Goal: Use online tool/utility: Utilize a website feature to perform a specific function

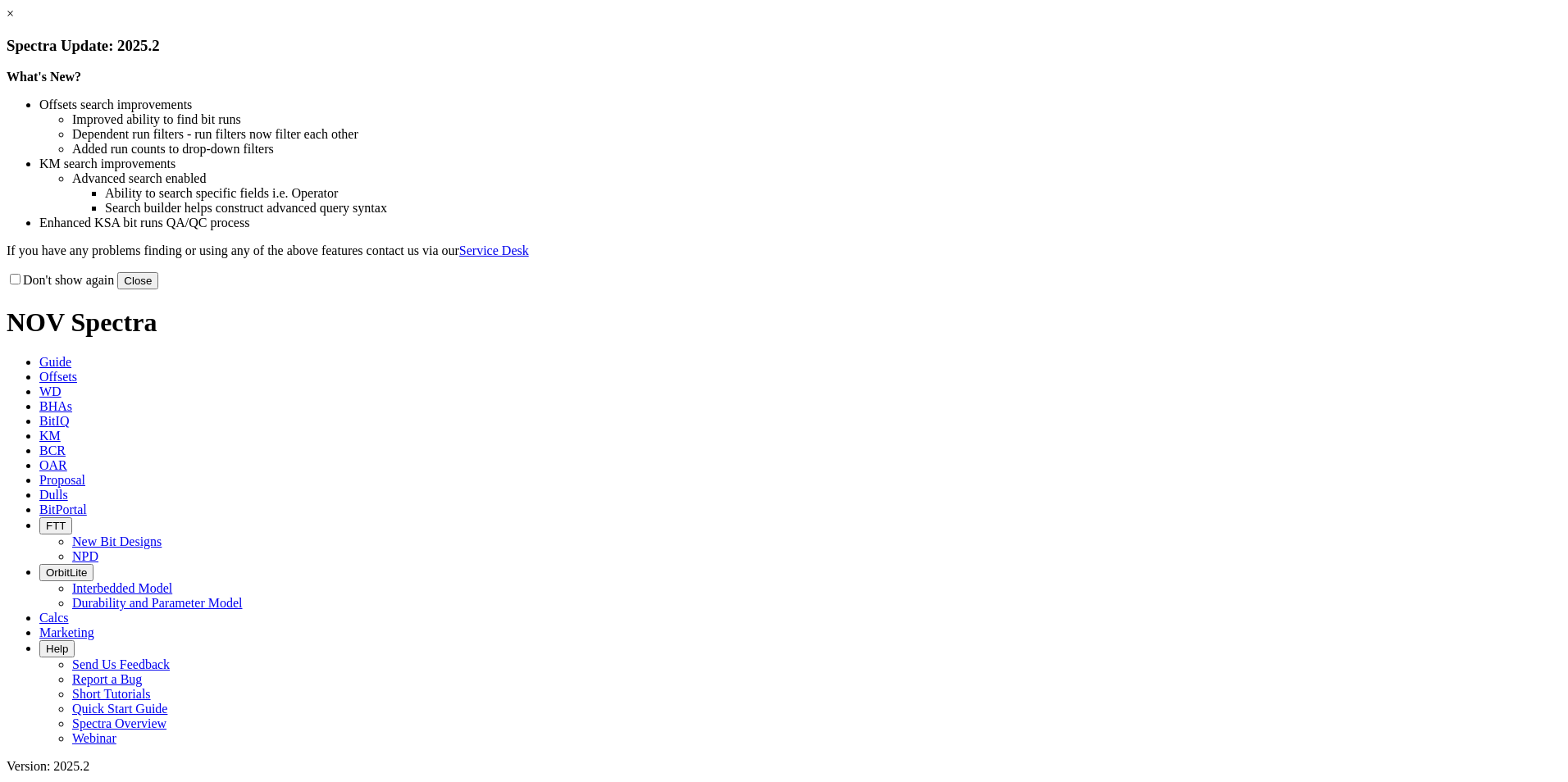
click at [158, 289] on button "Close" at bounding box center [137, 280] width 41 height 17
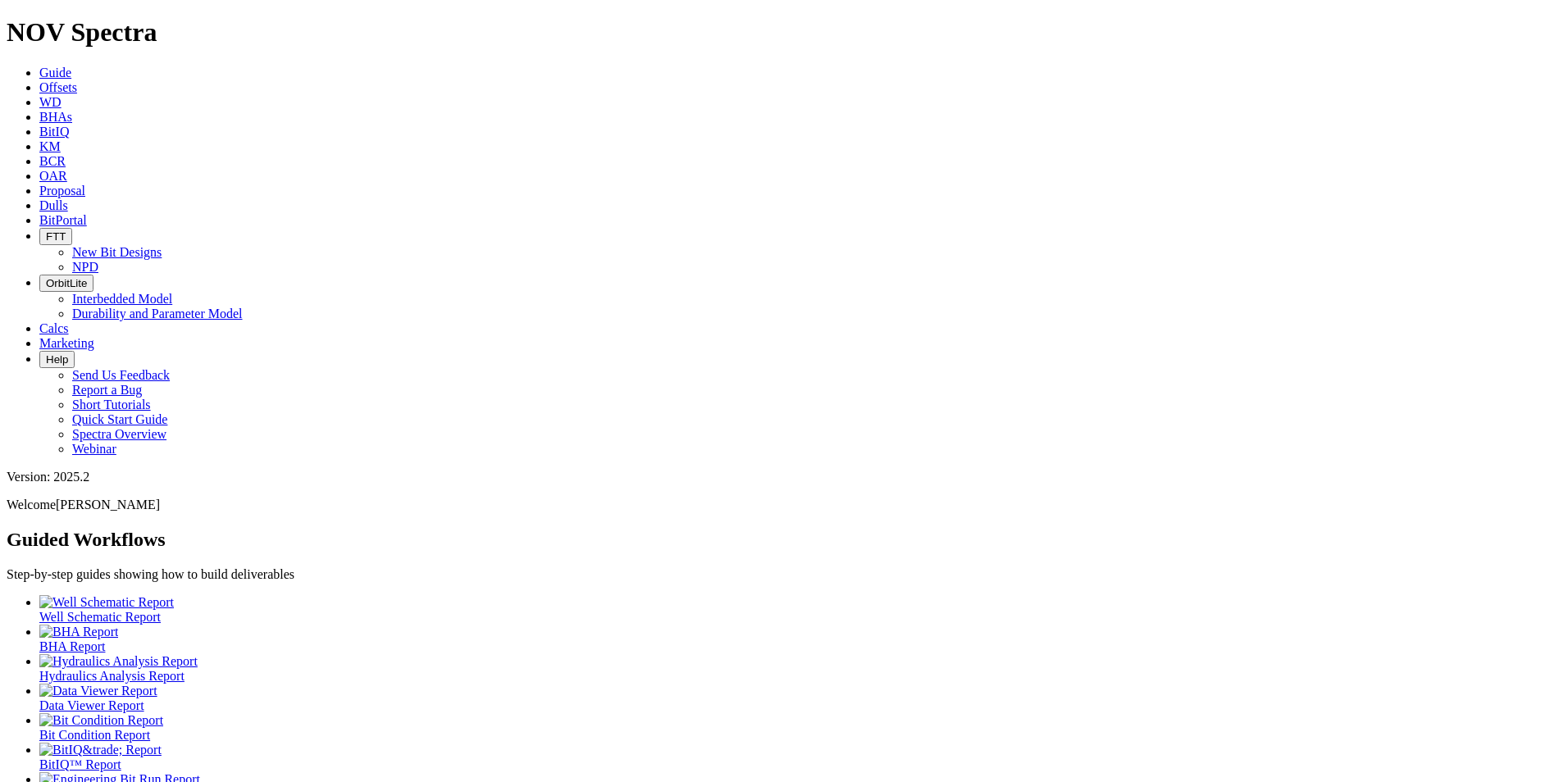
click at [77, 80] on span "Offsets" at bounding box center [57, 86] width 37 height 14
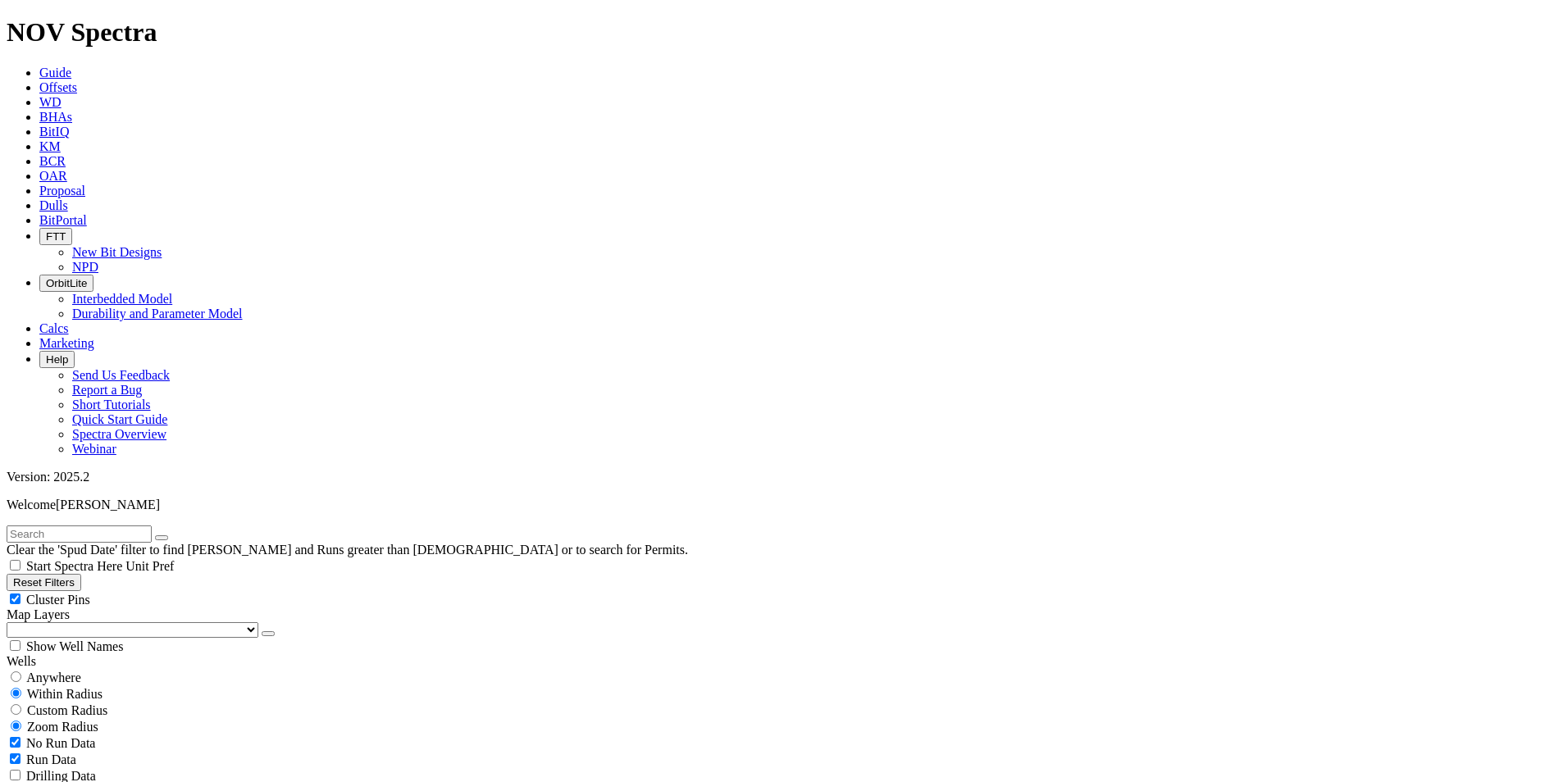
click at [56, 525] on input "text" at bounding box center [78, 533] width 145 height 17
type input "h"
type input "HYDRA"
click at [171, 535] on button "submit" at bounding box center [178, 537] width 13 height 5
click at [69, 671] on span "Anywhere" at bounding box center [54, 677] width 55 height 14
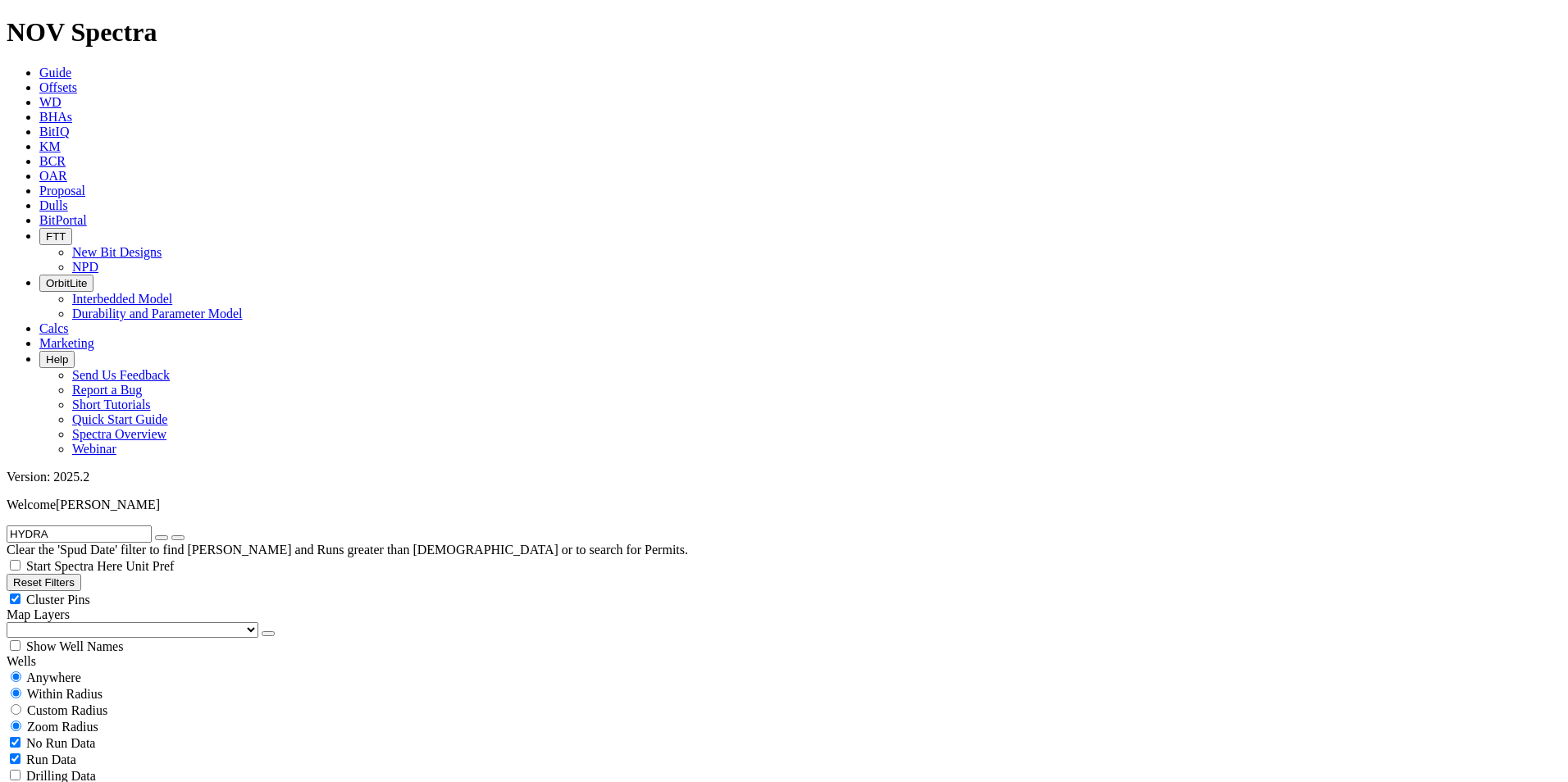
radio input "true"
radio input "false"
click at [0, 0] on div at bounding box center [0, 0] width 0 height 0
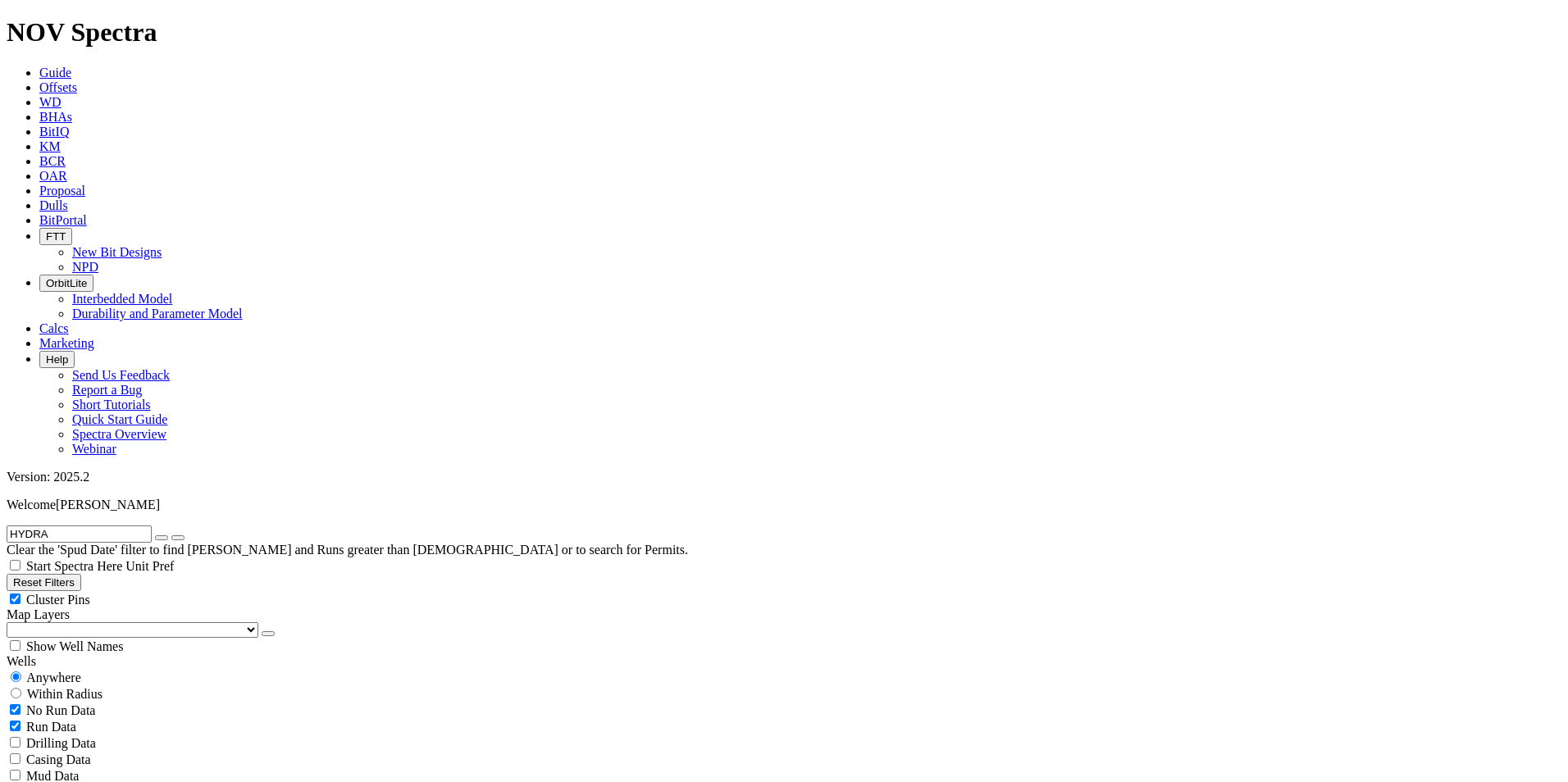
select select "8.5"
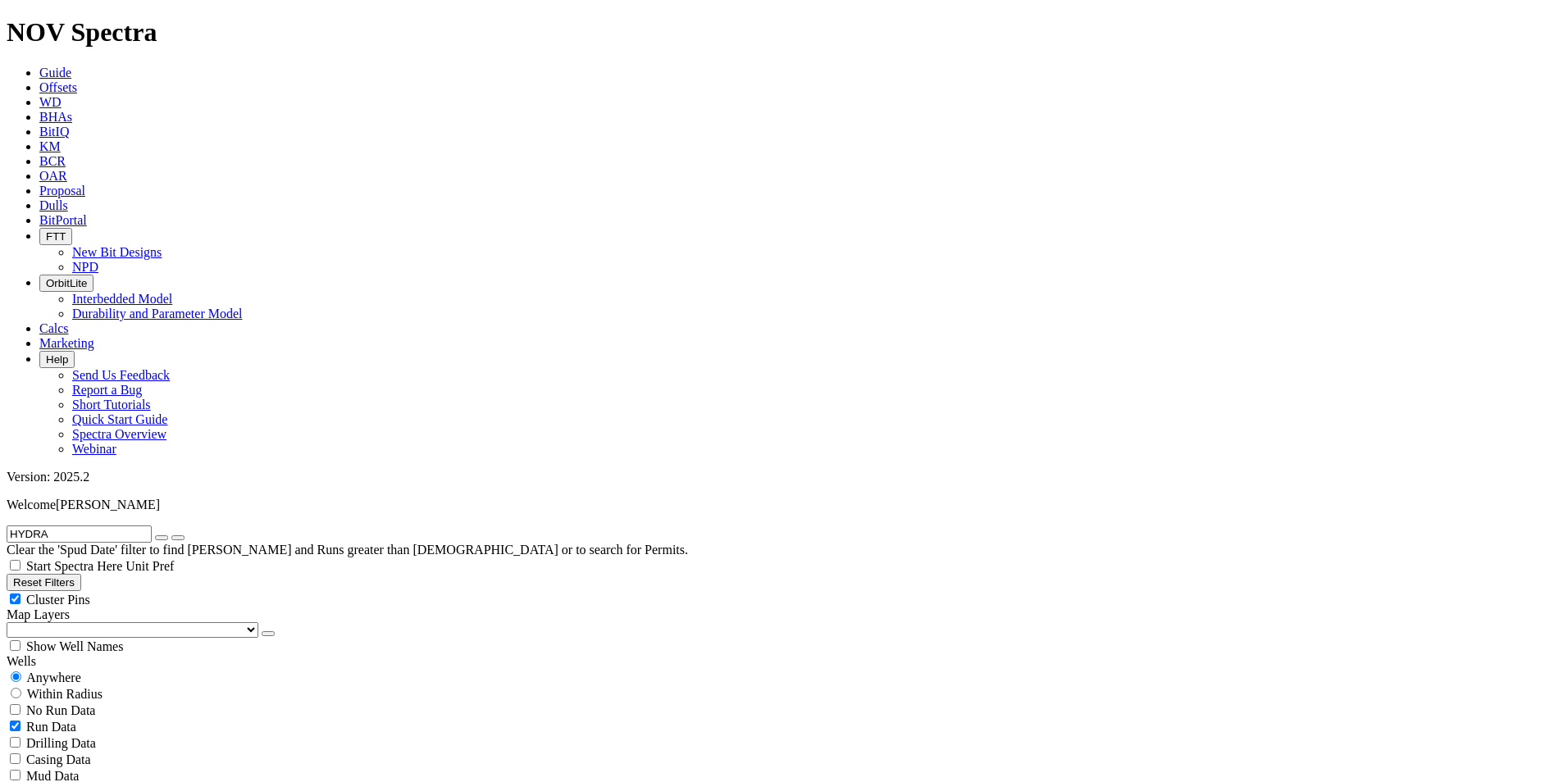
checkbox input "false"
select select "? number:8.5 ?"
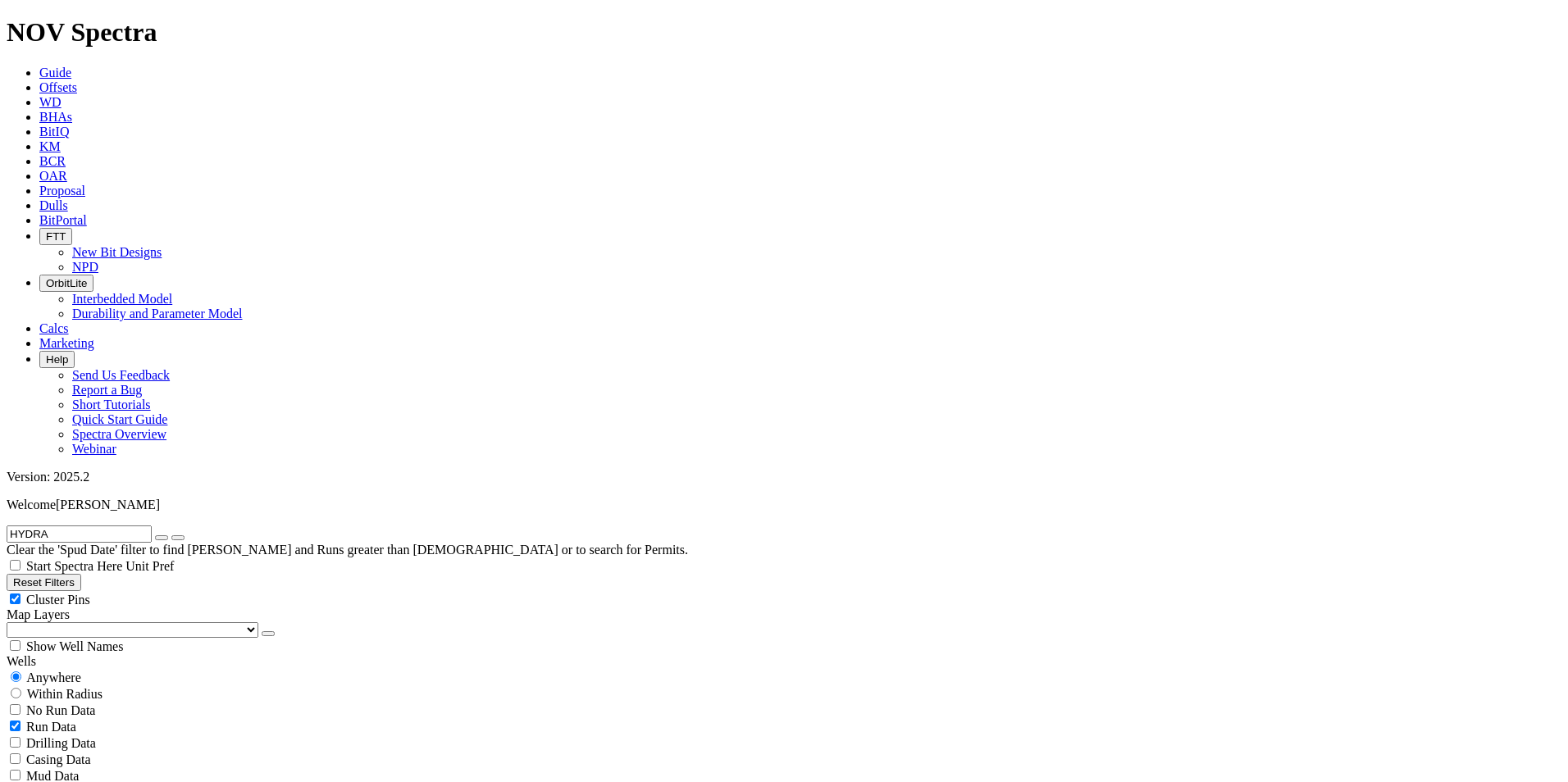
scroll to position [410, 0]
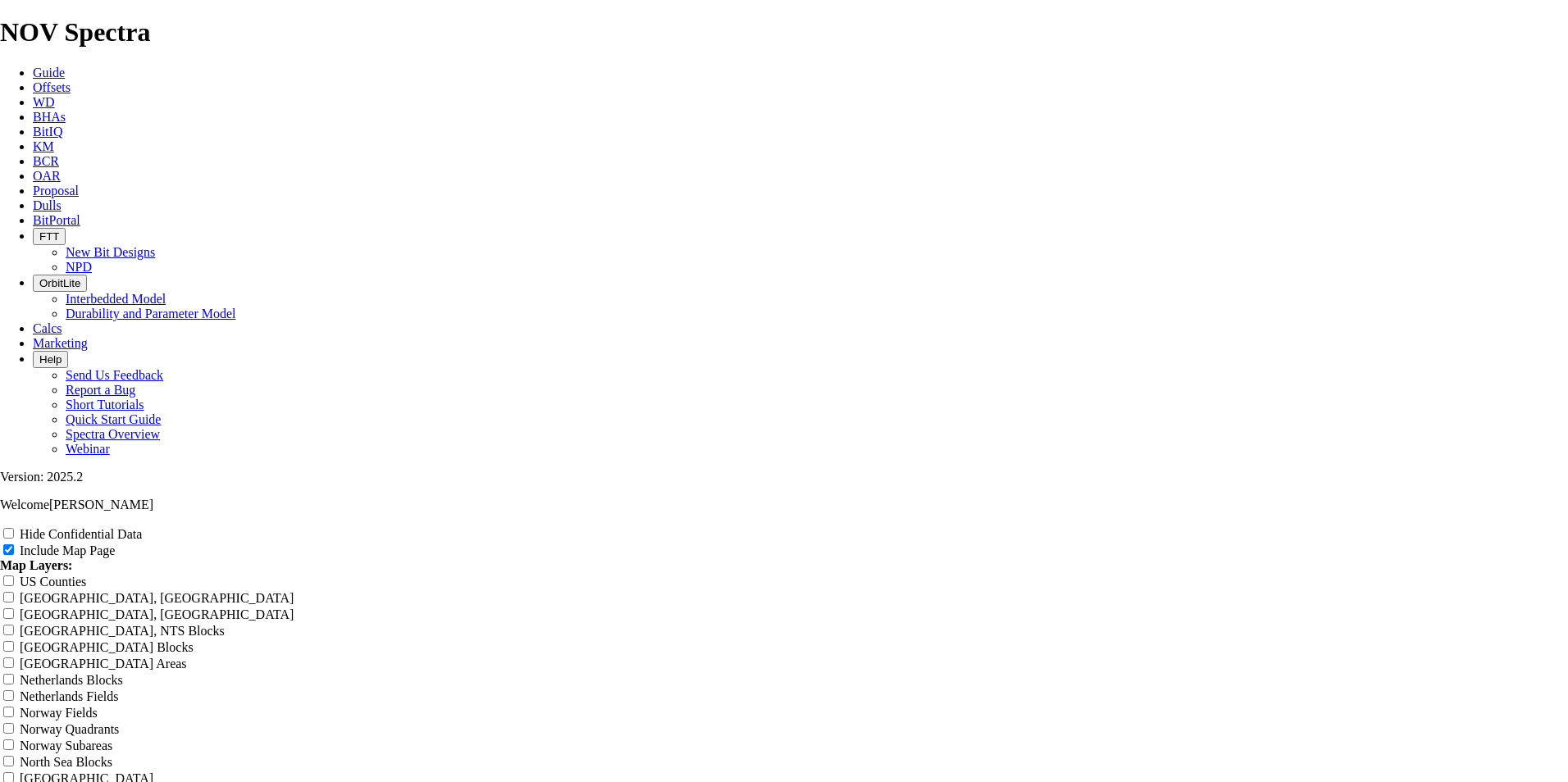
scroll to position [2050, 0]
radio input "true"
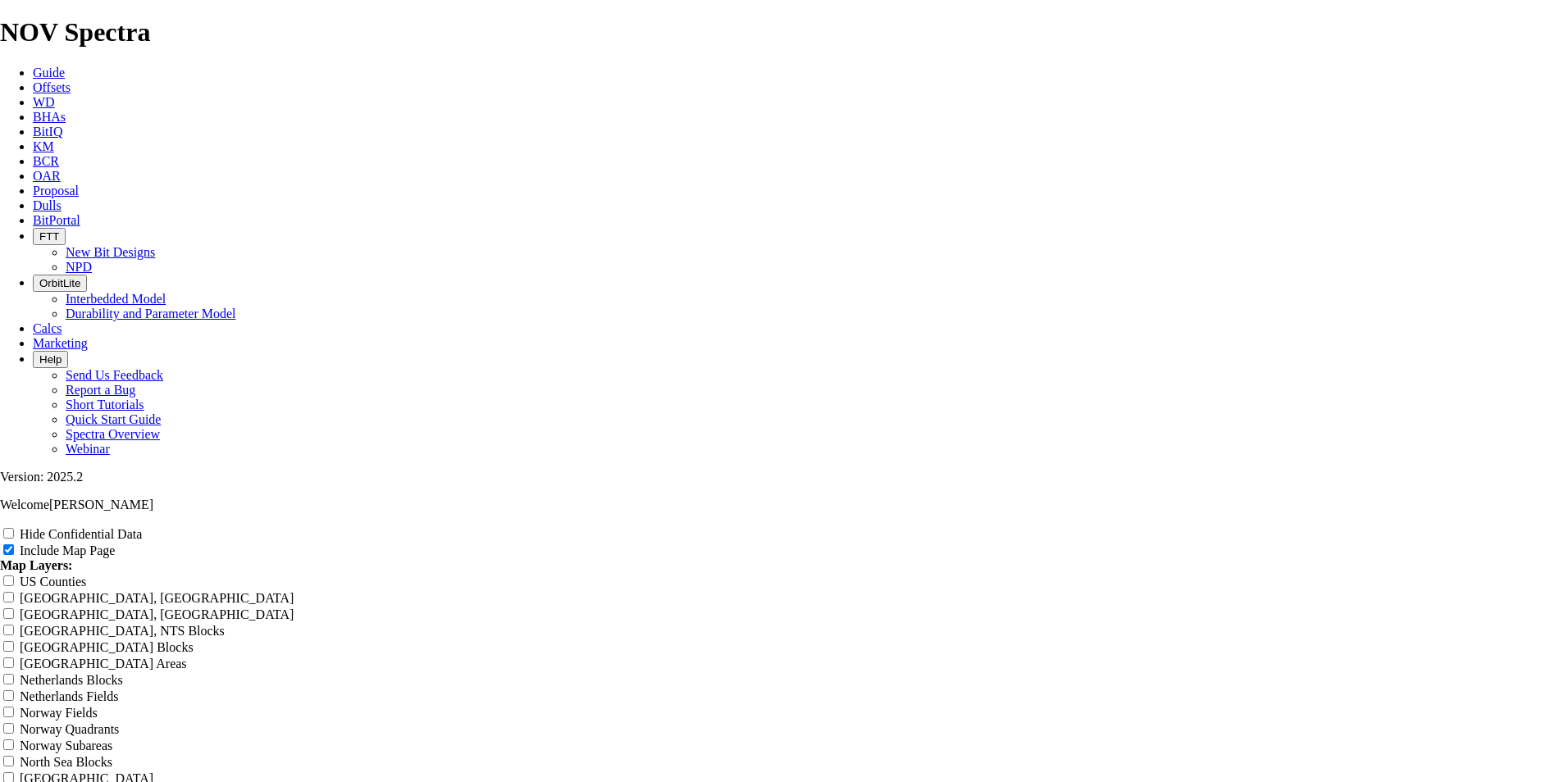
radio input "true"
